Goal: Task Accomplishment & Management: Manage account settings

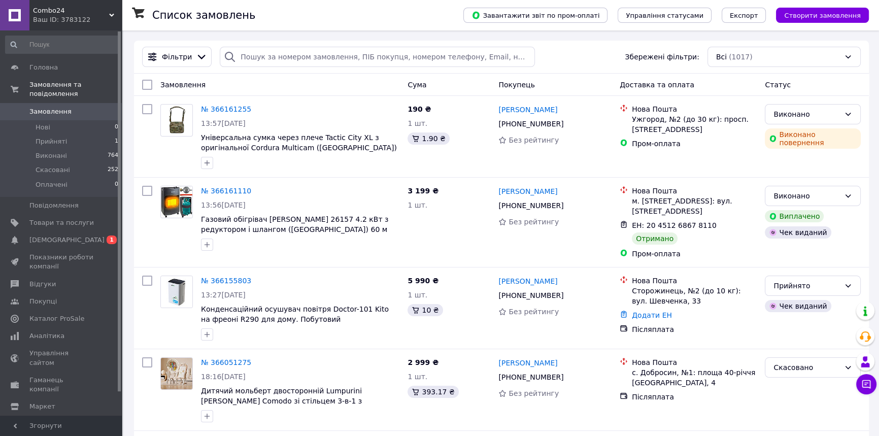
click at [109, 13] on icon at bounding box center [111, 15] width 5 height 5
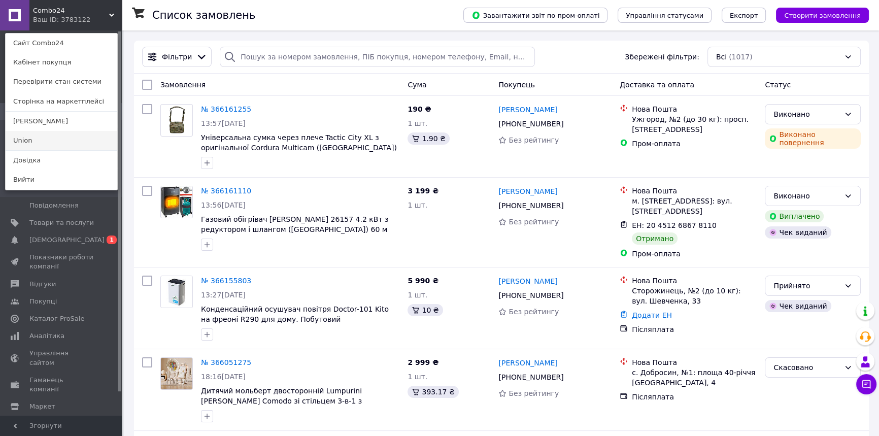
click at [58, 135] on link "Union" at bounding box center [62, 140] width 112 height 19
